Goal: Find specific page/section: Find specific page/section

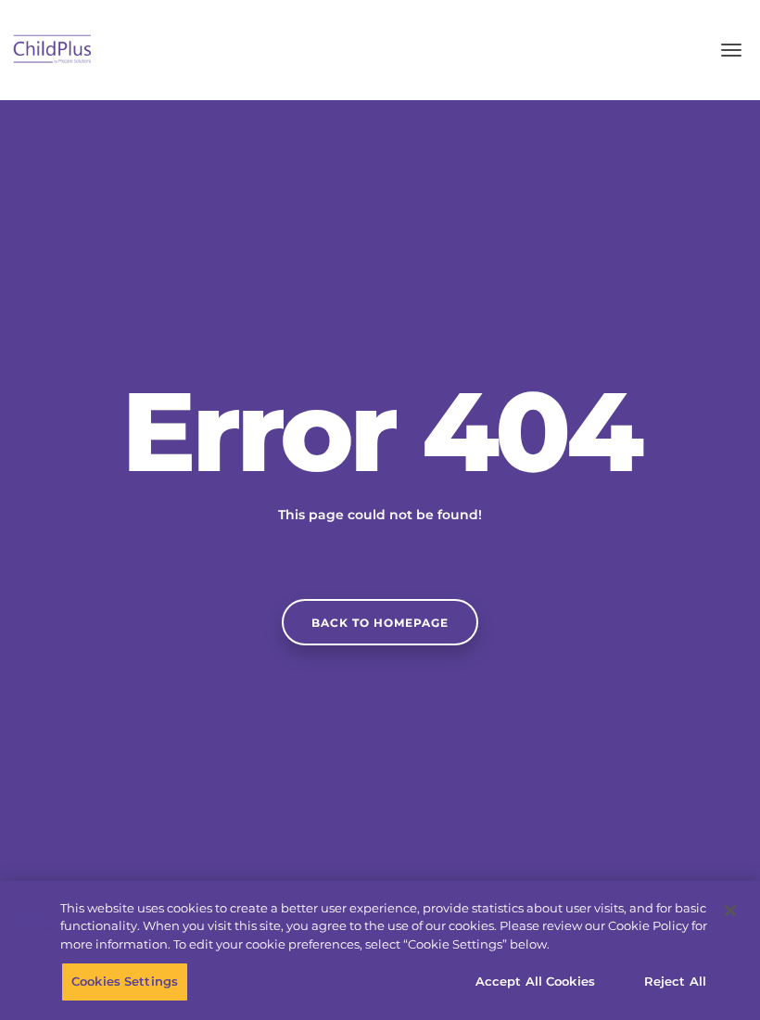
click at [348, 628] on link "Back to homepage" at bounding box center [380, 622] width 196 height 46
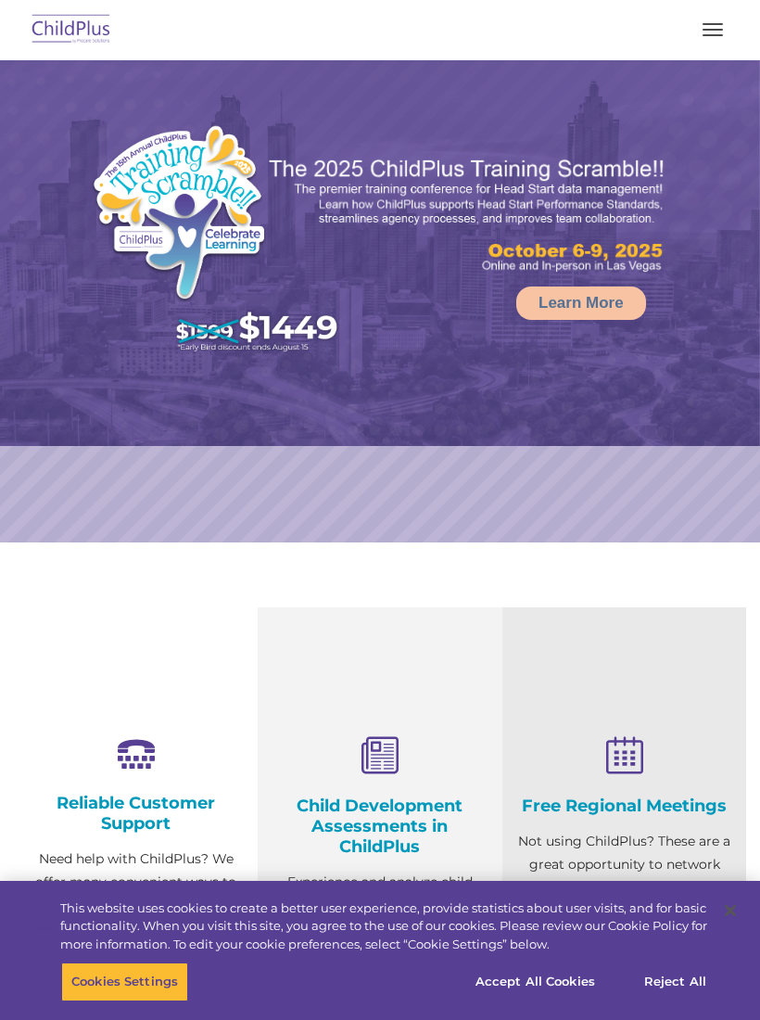
select select "MEDIUM"
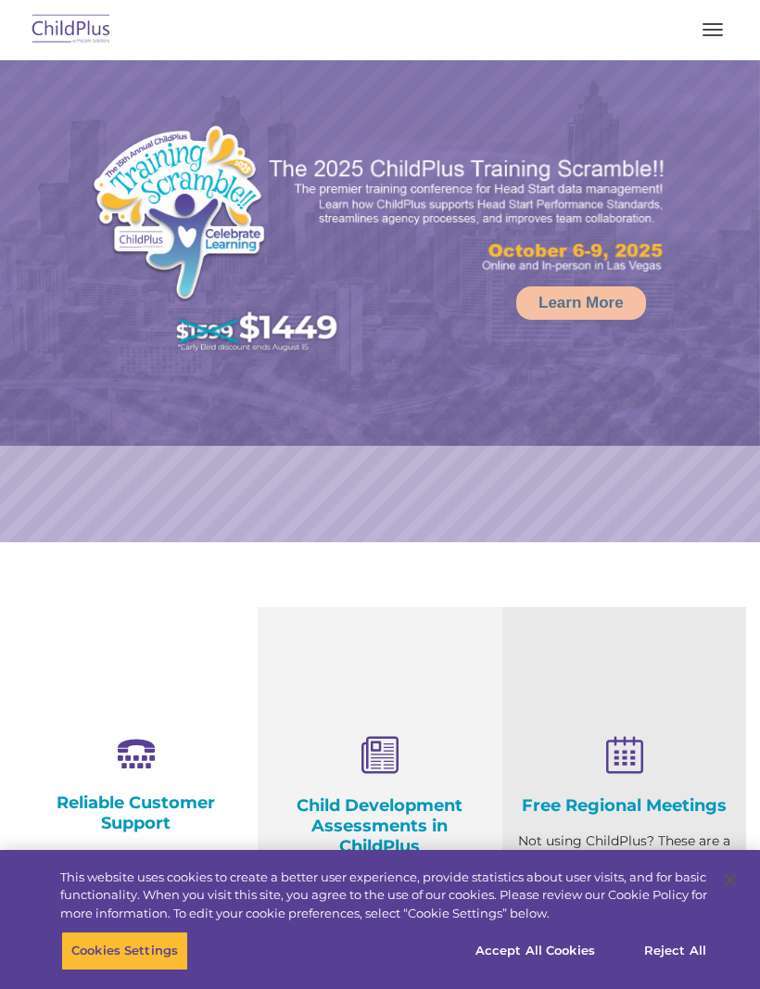
select select "MEDIUM"
